Goal: Task Accomplishment & Management: Complete application form

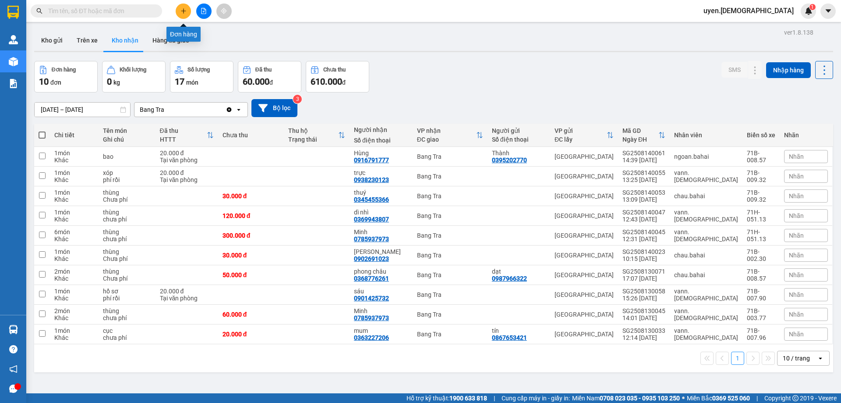
click at [180, 14] on button at bounding box center [183, 11] width 15 height 15
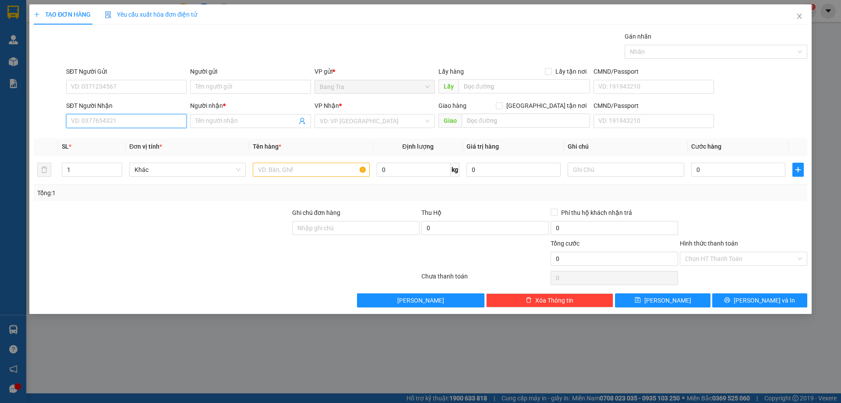
click at [140, 122] on input "SĐT Người Nhận" at bounding box center [126, 121] width 120 height 14
click at [84, 133] on div "0898322289 - Trinh" at bounding box center [126, 138] width 120 height 14
type input "0898322289"
type input "Trinh"
type input "0898322289"
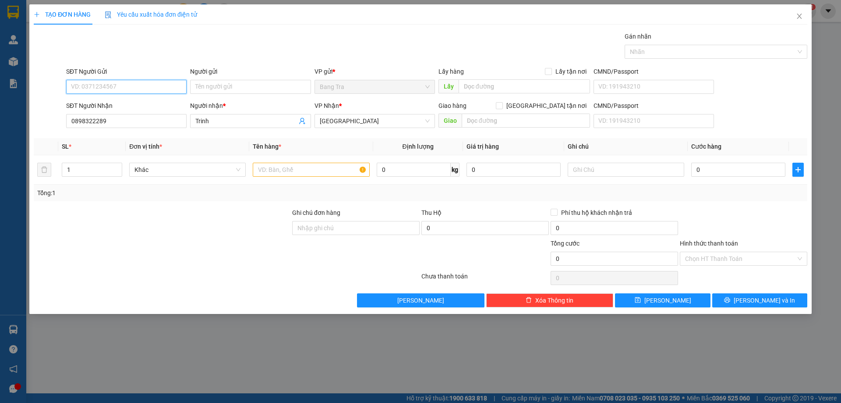
click at [96, 83] on input "SĐT Người Gửi" at bounding box center [126, 87] width 120 height 14
click at [101, 106] on div "0777801597 - thủy" at bounding box center [126, 104] width 110 height 10
type input "0777801597"
type input "thủy"
click at [301, 170] on input "text" at bounding box center [311, 170] width 117 height 14
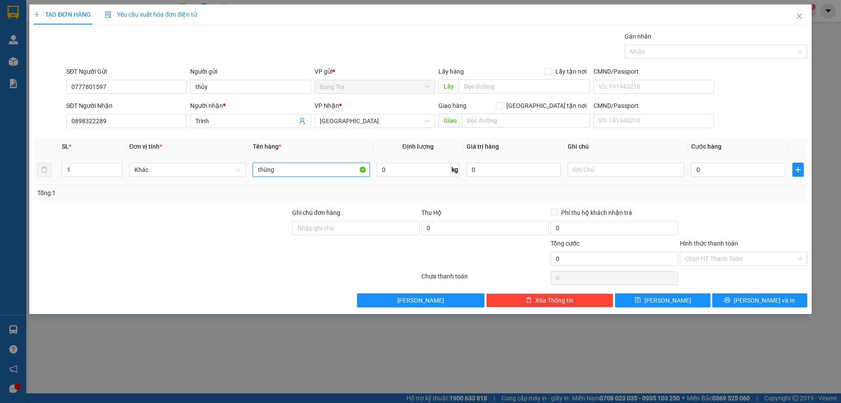
type input "thùng"
click at [755, 161] on div "0" at bounding box center [738, 170] width 94 height 18
click at [754, 169] on input "0" at bounding box center [738, 170] width 94 height 14
type input "2"
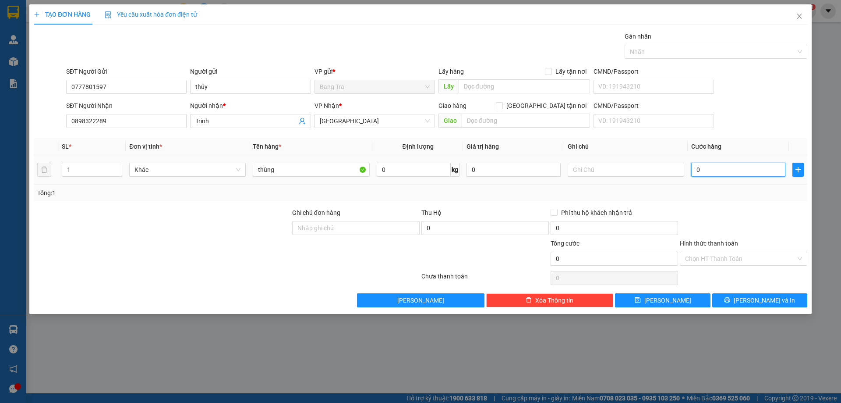
type input "2"
type input "20"
type input "20.000"
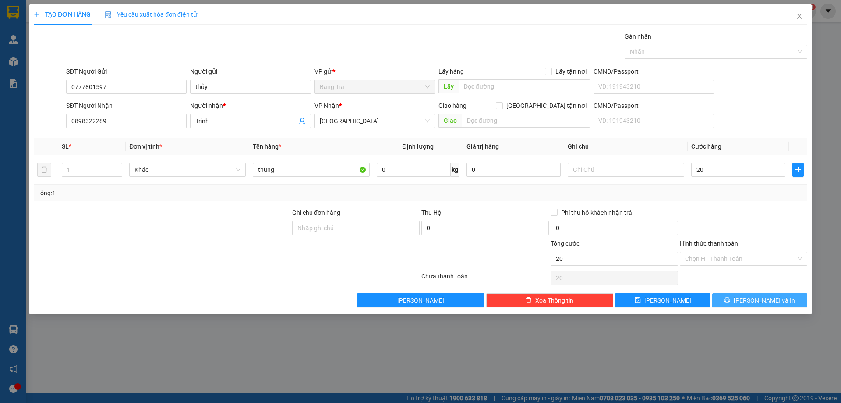
type input "20.000"
click at [741, 302] on button "[PERSON_NAME] và In" at bounding box center [759, 300] width 95 height 14
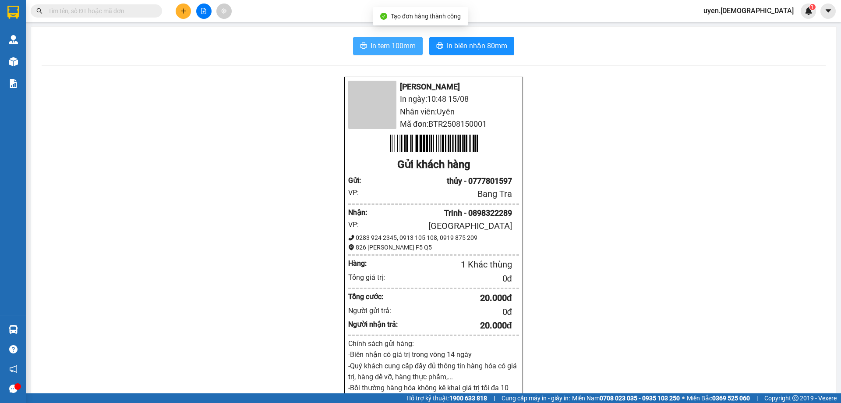
click at [361, 47] on icon "printer" at bounding box center [364, 46] width 7 height 6
click at [808, 99] on div "[PERSON_NAME] In ngày: 10:49 [DATE] Nhân viên: Uyên Mã đơn: BTR2508150001 Gửi k…" at bounding box center [434, 370] width 784 height 589
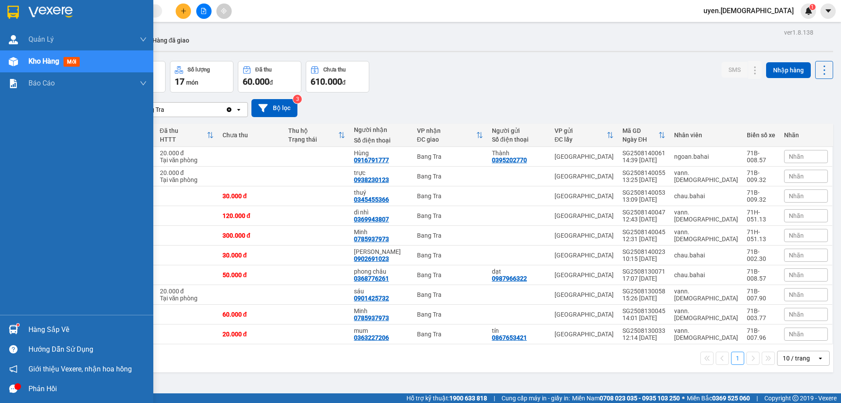
click at [31, 328] on div "Hàng sắp về" at bounding box center [87, 329] width 118 height 13
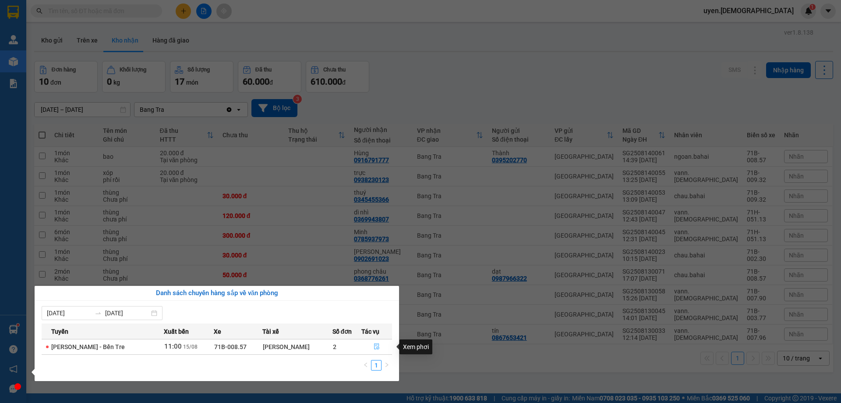
click at [374, 344] on icon "file-done" at bounding box center [377, 346] width 6 height 6
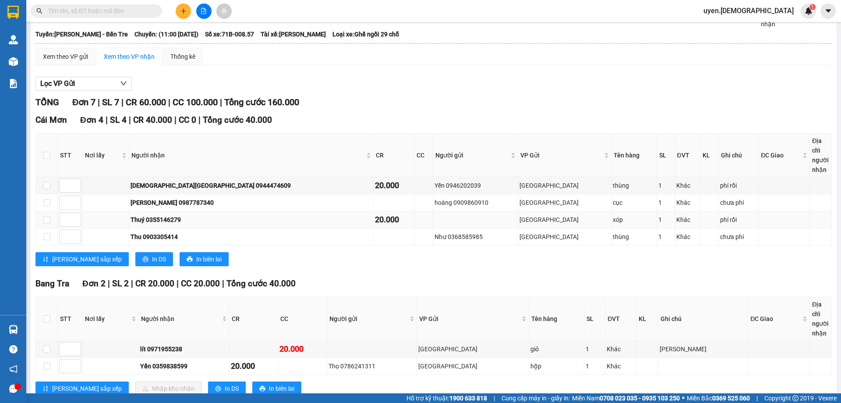
scroll to position [6, 0]
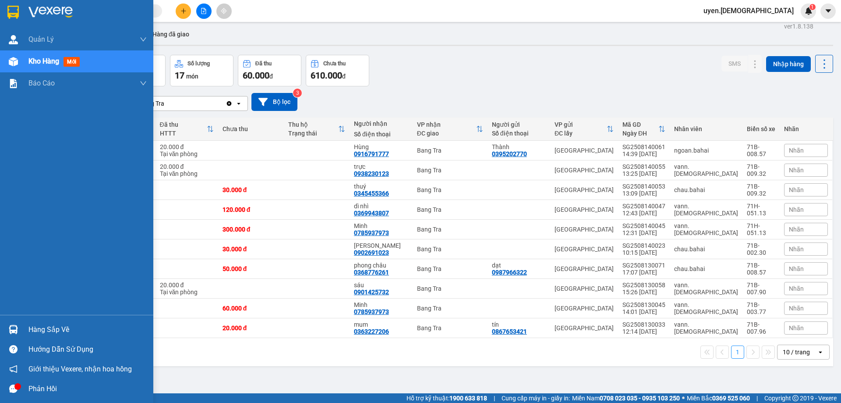
click at [28, 328] on main "ver 1.8.138 Kho gửi Trên xe Kho nhận Hàng đã giao Đơn hàng 10 đơn Khối lượng 0 …" at bounding box center [420, 196] width 841 height 393
click at [21, 324] on div "Hàng sắp về" at bounding box center [76, 329] width 153 height 20
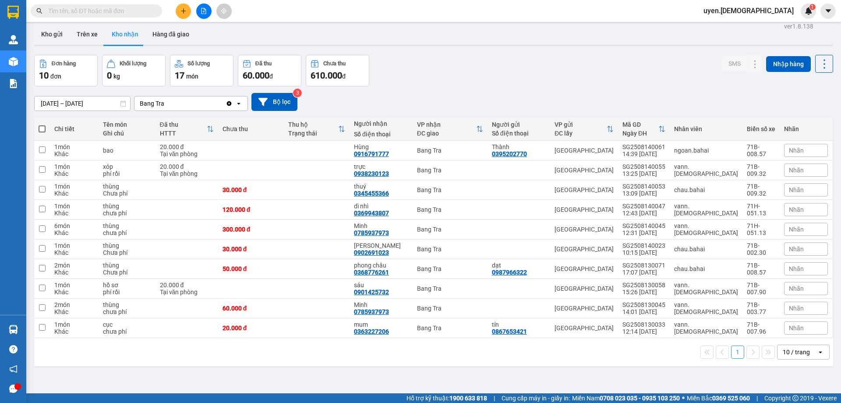
click at [309, 138] on section "Kết quả tìm kiếm ( 0 ) Bộ lọc Thuộc VP này No Data uyen.bahai 1 Quản Lý Quản lý…" at bounding box center [420, 201] width 841 height 403
click at [185, 7] on button at bounding box center [183, 11] width 15 height 15
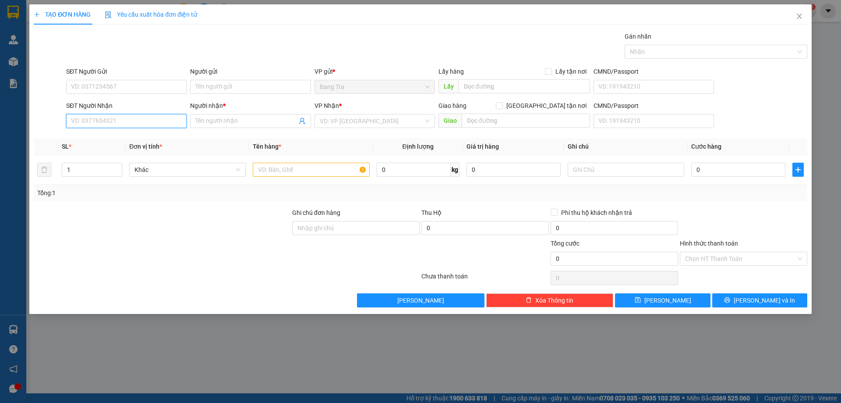
click at [74, 124] on input "SĐT Người Nhận" at bounding box center [126, 121] width 120 height 14
type input "0909929565"
click at [205, 124] on input "Người nhận *" at bounding box center [245, 121] width 101 height 10
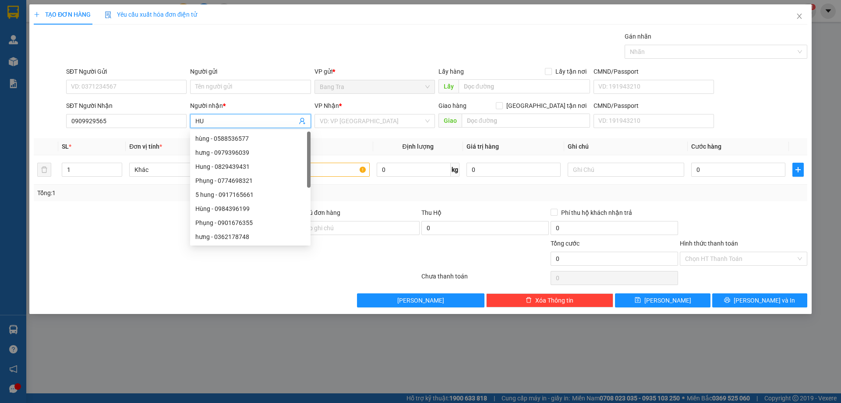
type input "H"
type input "Thúy"
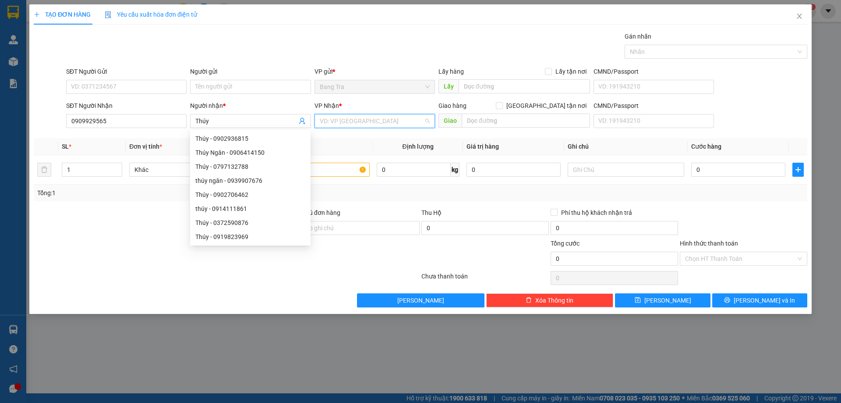
click at [347, 121] on input "search" at bounding box center [372, 120] width 104 height 13
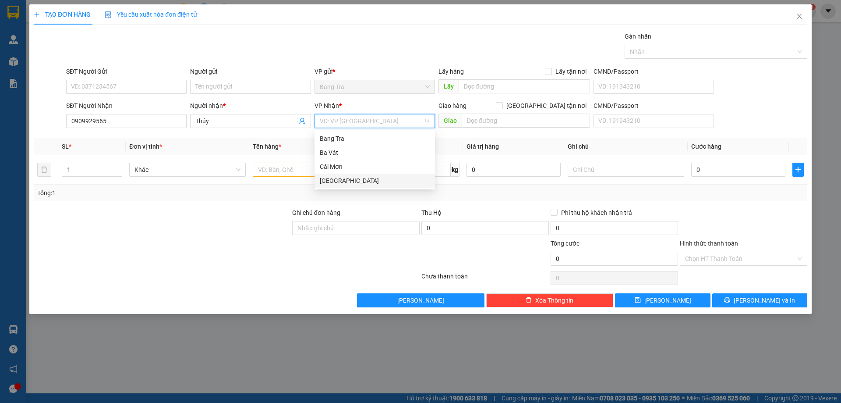
click at [339, 176] on div "[GEOGRAPHIC_DATA]" at bounding box center [375, 181] width 110 height 10
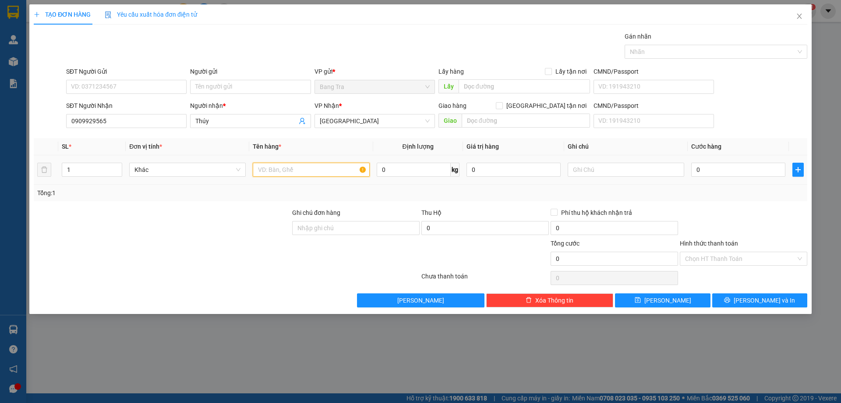
click at [298, 171] on input "text" at bounding box center [311, 170] width 117 height 14
type input "thùng"
click at [489, 114] on input "text" at bounding box center [526, 120] width 128 height 14
type input "246 Bạch Đằng P24 Q [GEOGRAPHIC_DATA]"
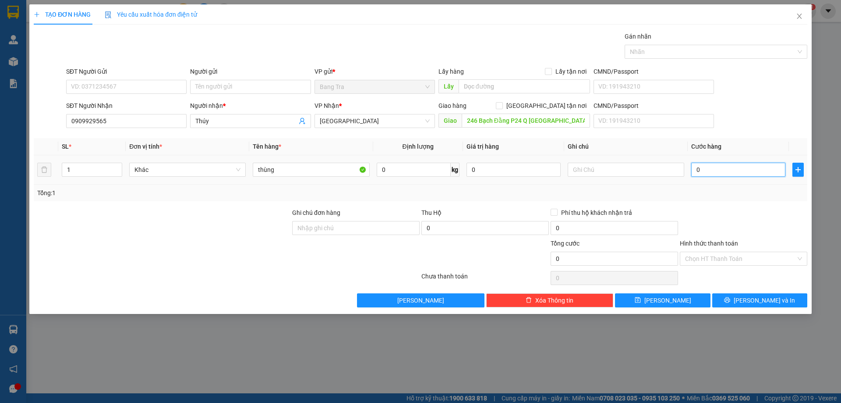
click at [721, 172] on input "0" at bounding box center [738, 170] width 94 height 14
type input "1"
type input "12"
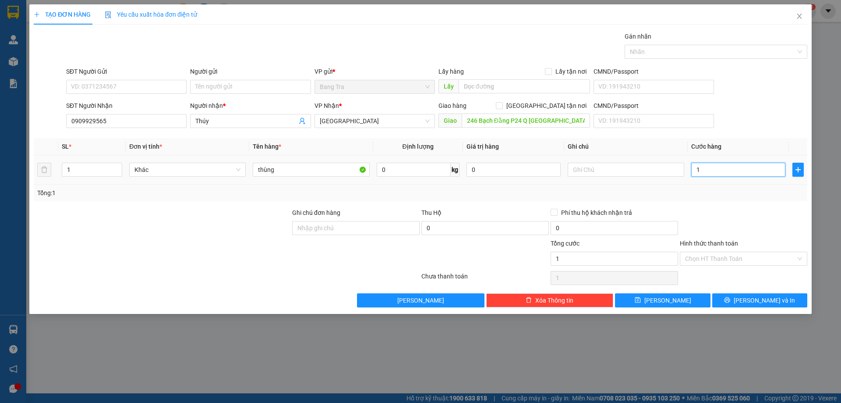
type input "12"
type input "120"
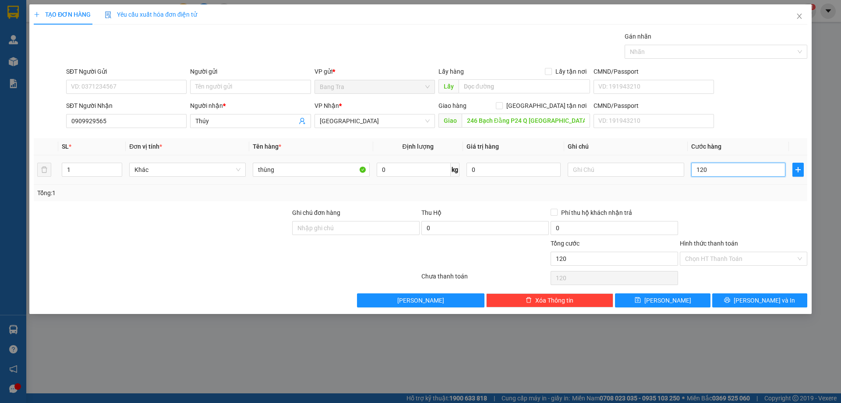
type input "12"
type input "1"
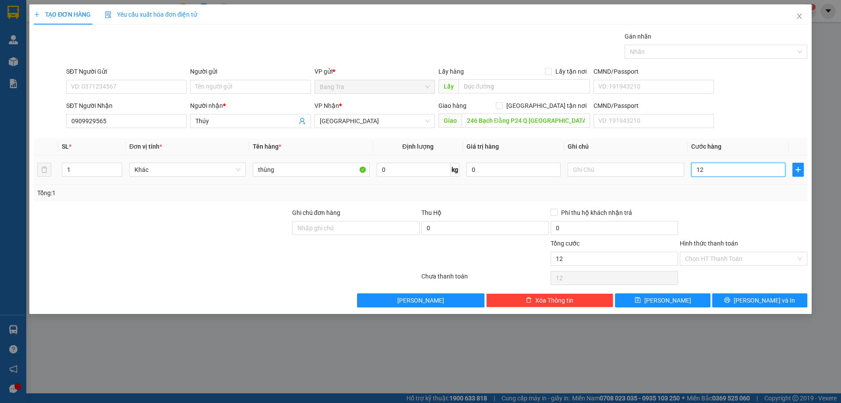
type input "1"
type input "0"
type input "01"
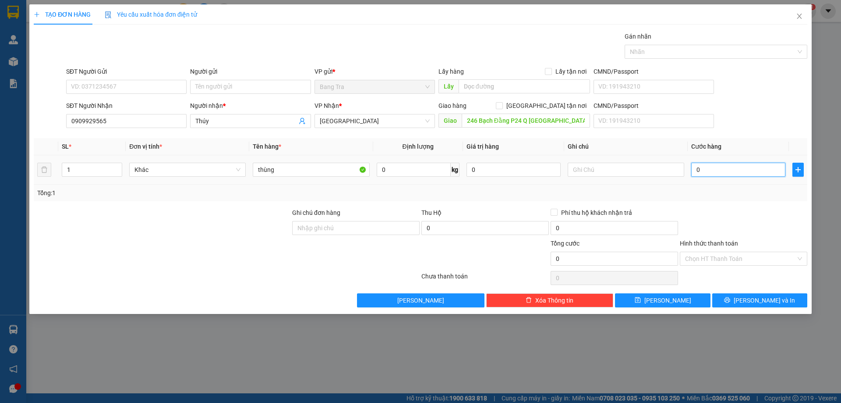
type input "1"
type input "010"
type input "10"
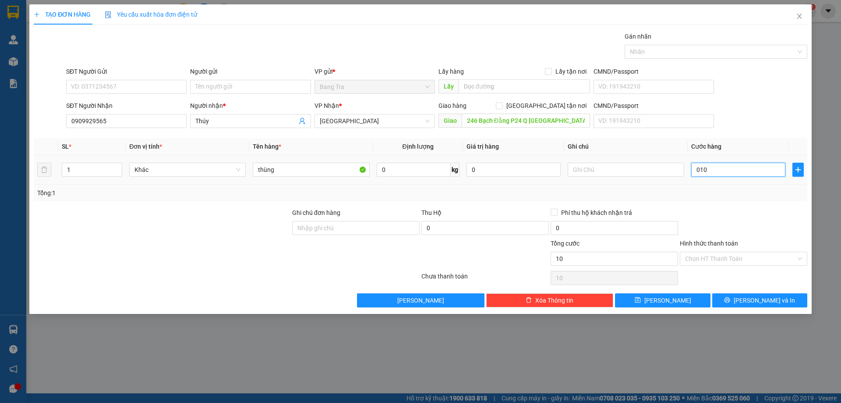
type input "0.100"
type input "100"
type input "100.000"
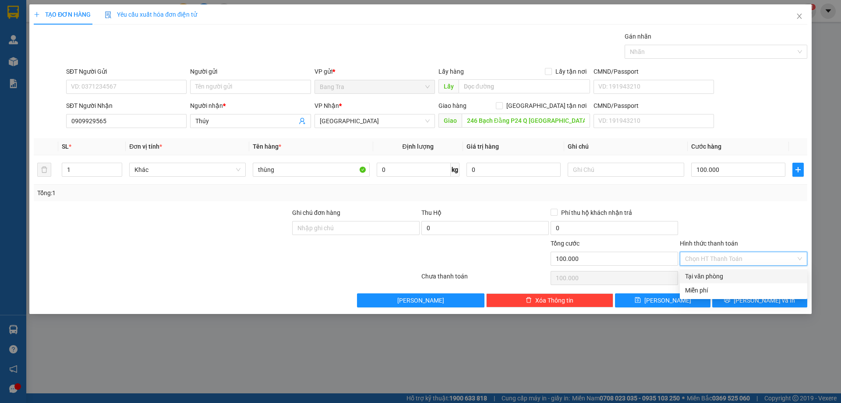
click at [743, 259] on input "Hình thức thanh toán" at bounding box center [740, 258] width 111 height 13
click at [733, 276] on div "Tại văn phòng" at bounding box center [743, 276] width 117 height 10
type input "0"
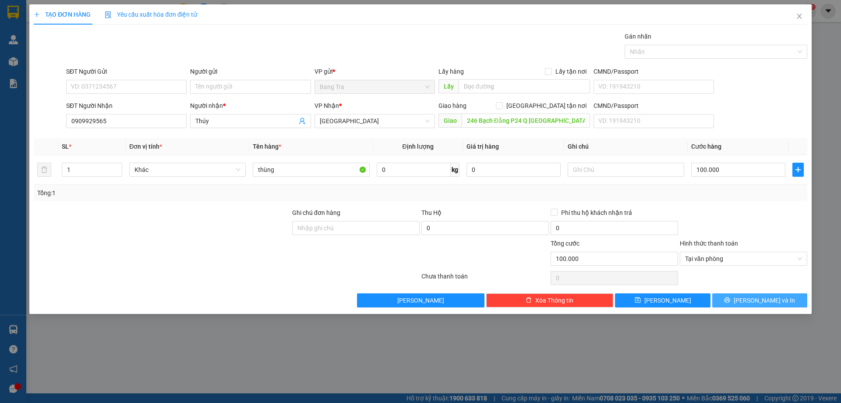
click at [750, 299] on button "[PERSON_NAME] và In" at bounding box center [759, 300] width 95 height 14
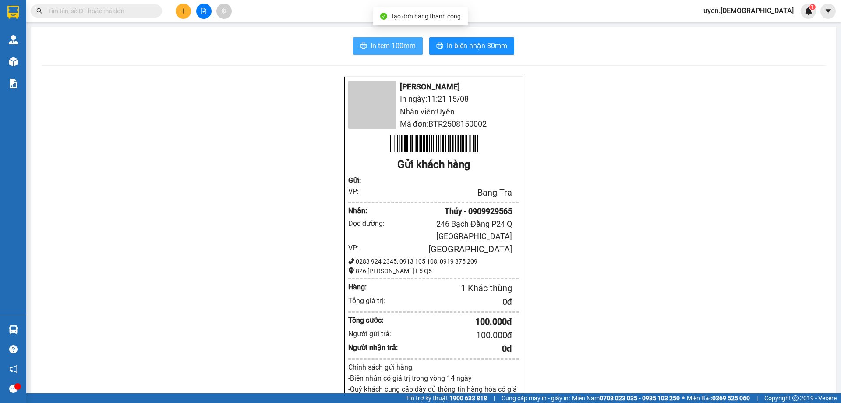
click at [371, 48] on span "In tem 100mm" at bounding box center [393, 45] width 45 height 11
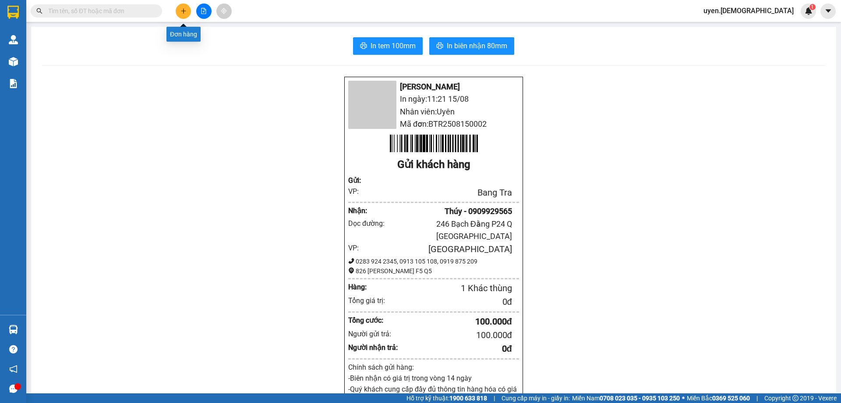
click at [182, 10] on icon "plus" at bounding box center [184, 11] width 6 height 6
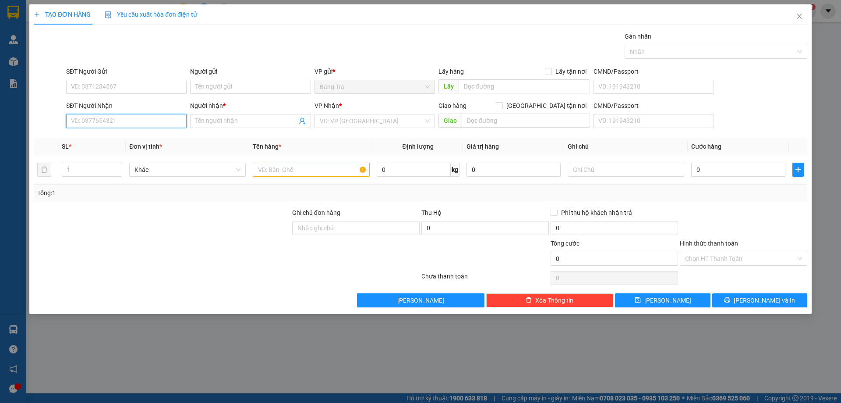
click at [149, 126] on input "SĐT Người Nhận" at bounding box center [126, 121] width 120 height 14
type input "0964172292"
click at [148, 139] on div "0964172292 - An" at bounding box center [126, 139] width 110 height 10
type input "An"
type input "0964172292"
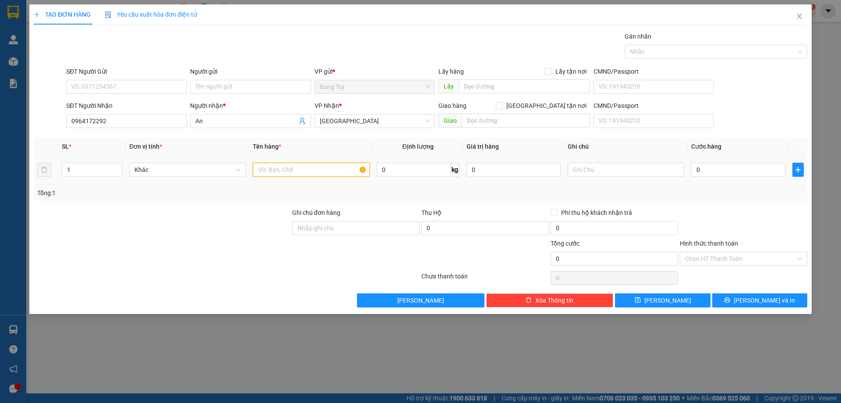
click at [317, 167] on input "text" at bounding box center [311, 170] width 117 height 14
type input "thùng"
click at [711, 173] on input "0" at bounding box center [738, 170] width 94 height 14
type input "2"
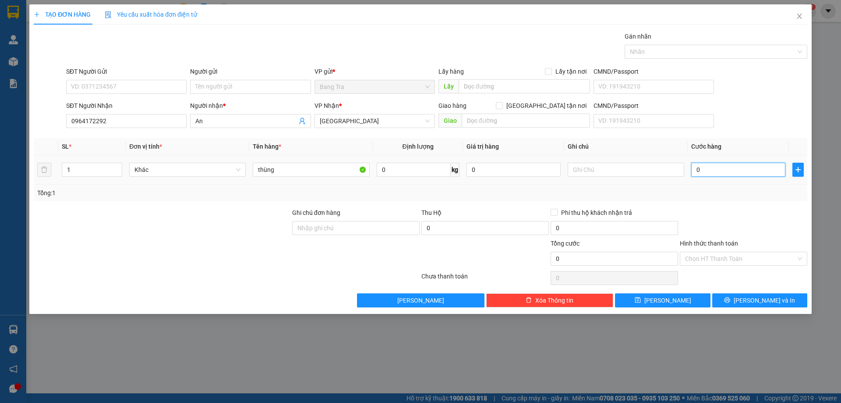
type input "2"
type input "20"
type input "20.000"
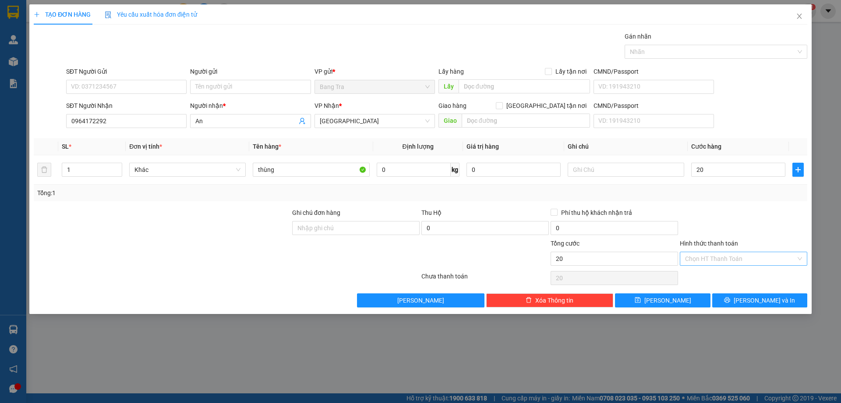
type input "20.000"
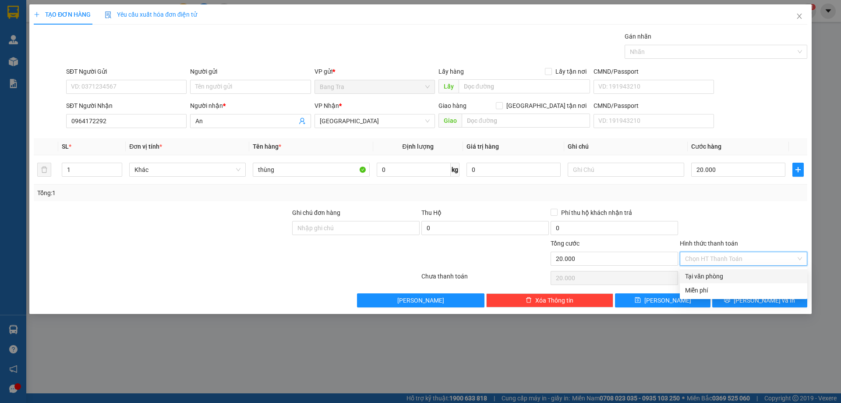
click at [739, 258] on input "Hình thức thanh toán" at bounding box center [740, 258] width 111 height 13
click at [736, 276] on div "Tại văn phòng" at bounding box center [743, 276] width 117 height 10
type input "0"
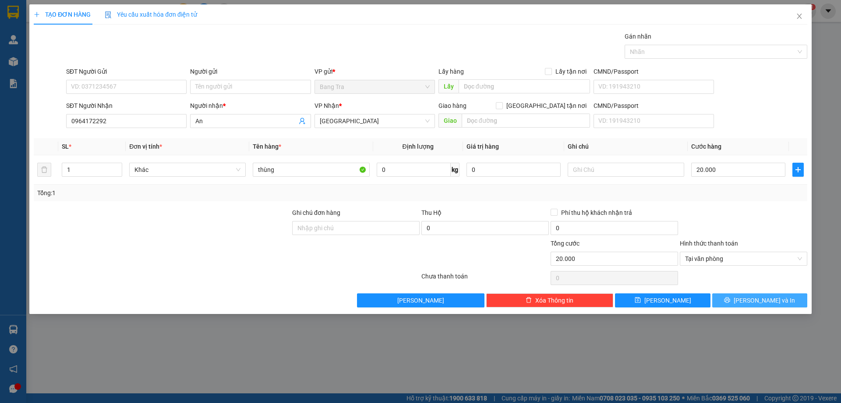
click at [733, 294] on button "[PERSON_NAME] và In" at bounding box center [759, 300] width 95 height 14
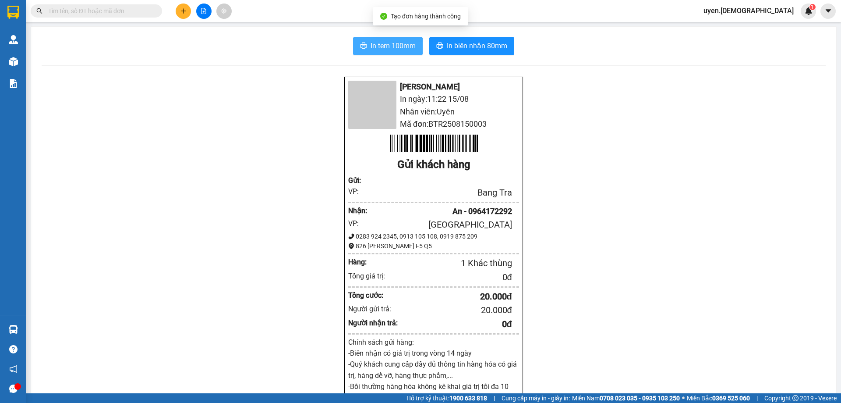
click at [385, 42] on span "In tem 100mm" at bounding box center [393, 45] width 45 height 11
